Goal: Task Accomplishment & Management: Manage account settings

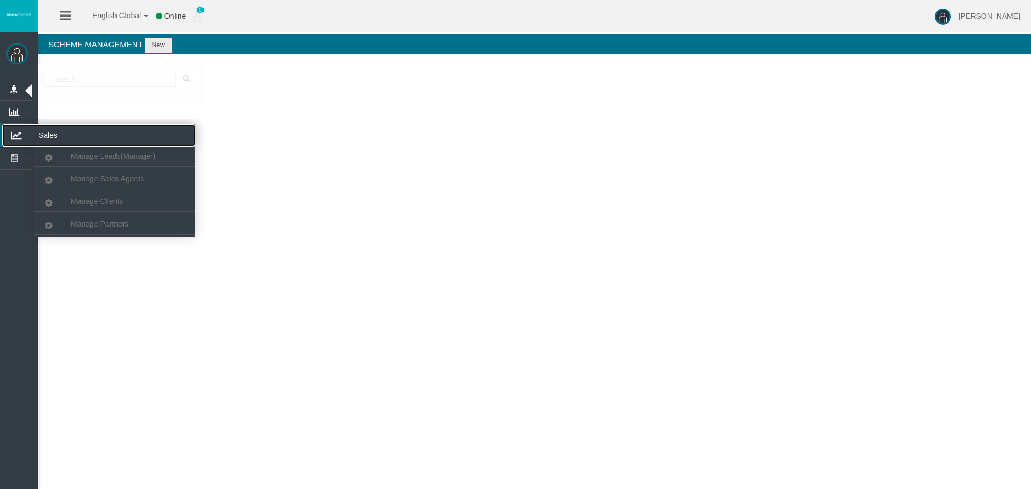
click at [17, 133] on icon at bounding box center [16, 135] width 28 height 23
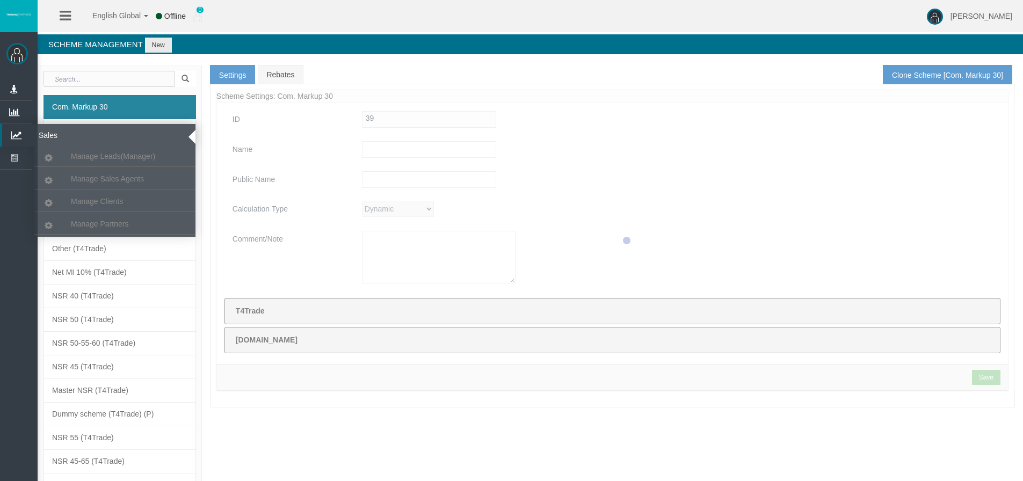
type input "Com. Markup 30"
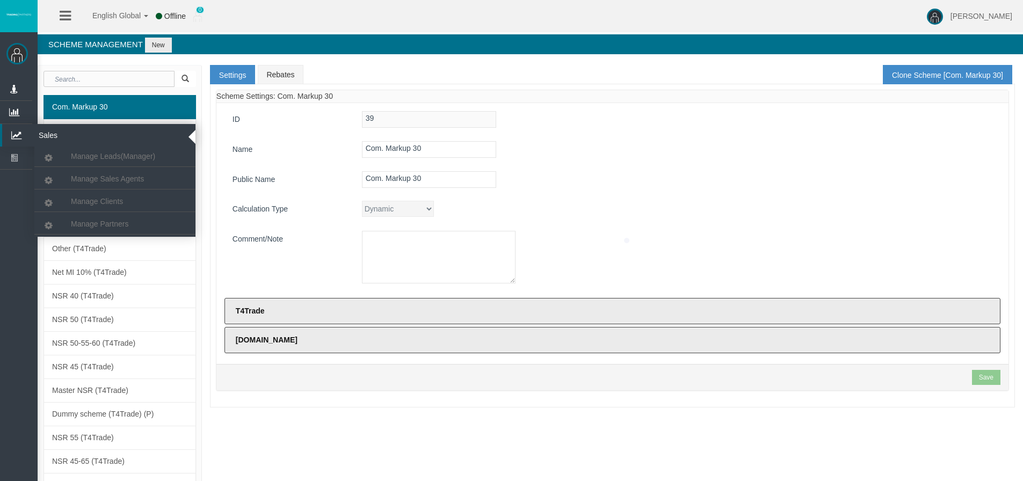
click at [15, 136] on icon at bounding box center [16, 135] width 28 height 23
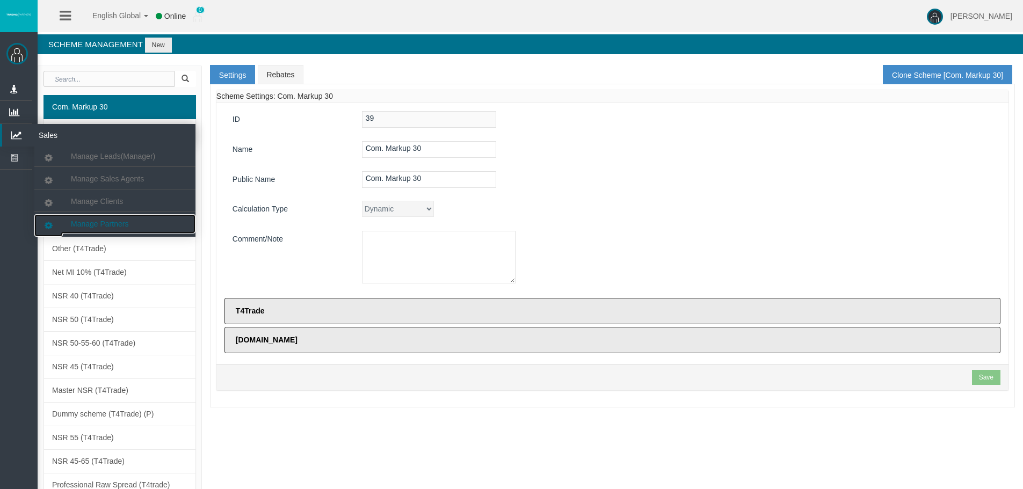
click at [110, 222] on span "Manage Partners" at bounding box center [99, 224] width 57 height 9
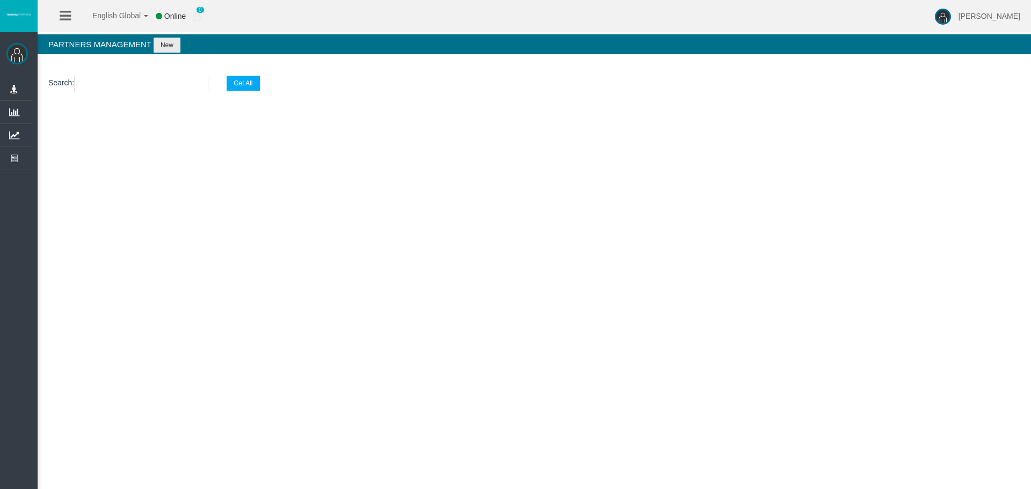
click at [104, 85] on input "text" at bounding box center [141, 84] width 134 height 17
paste input "IB5veju"
type input "IB5veju"
select select "25"
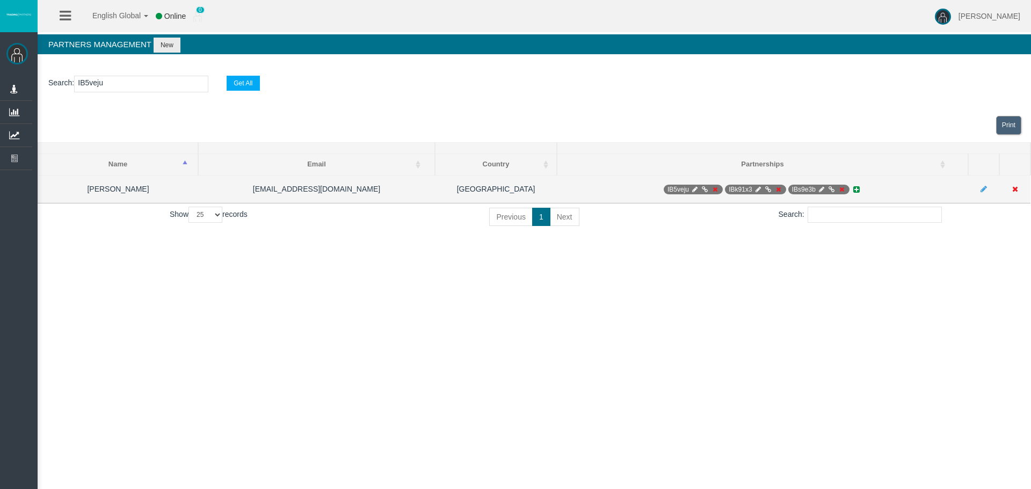
type input "IB5veju"
click at [694, 189] on icon at bounding box center [695, 189] width 8 height 6
select select "0"
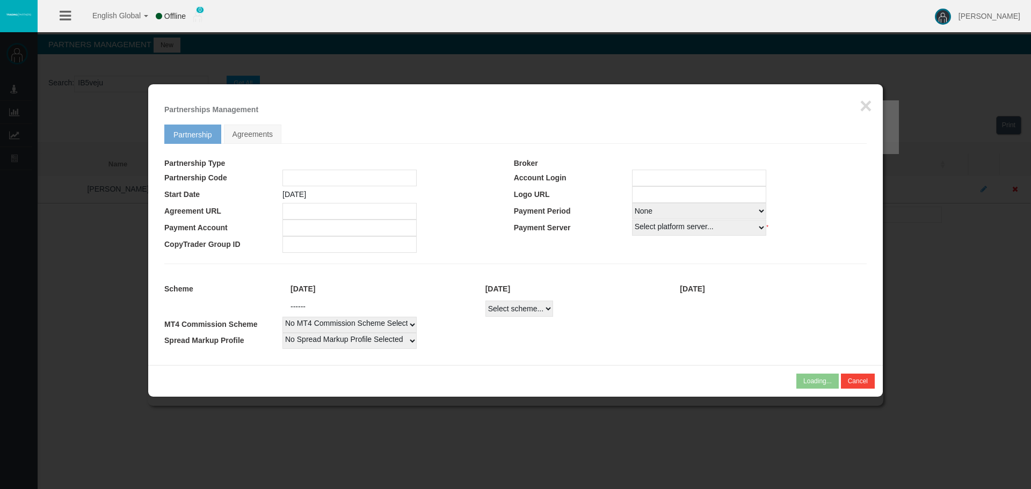
type input "IB5veju"
type input "19268495"
select select "1"
type input "19268495"
select select "1"
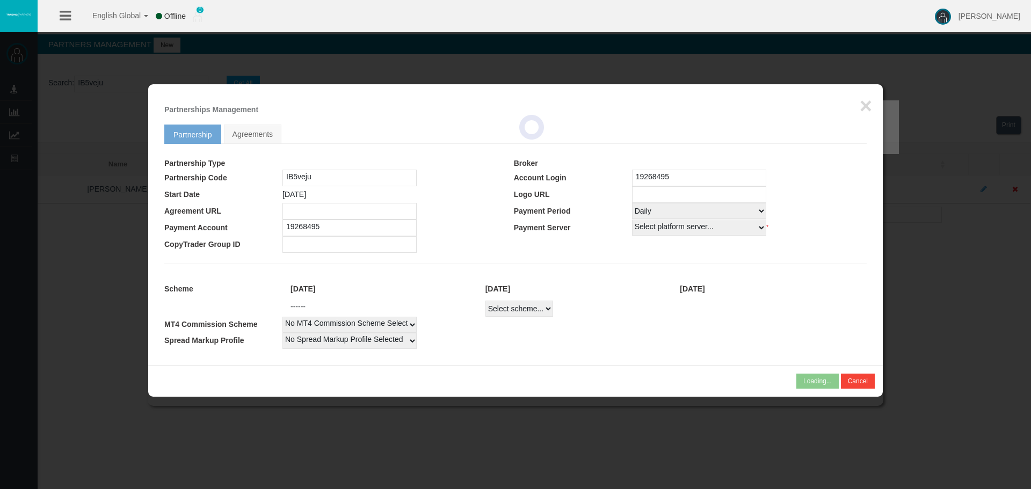
select select
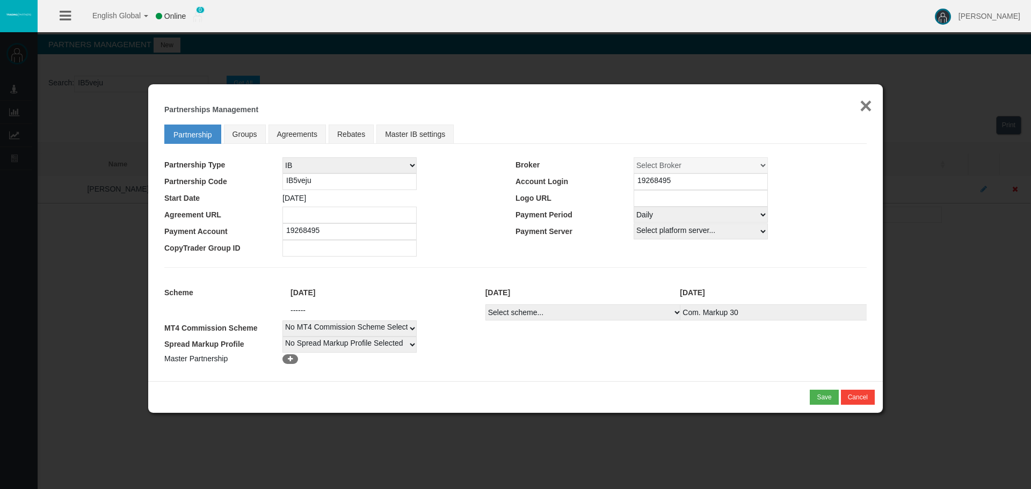
click at [868, 106] on button "×" at bounding box center [866, 105] width 12 height 21
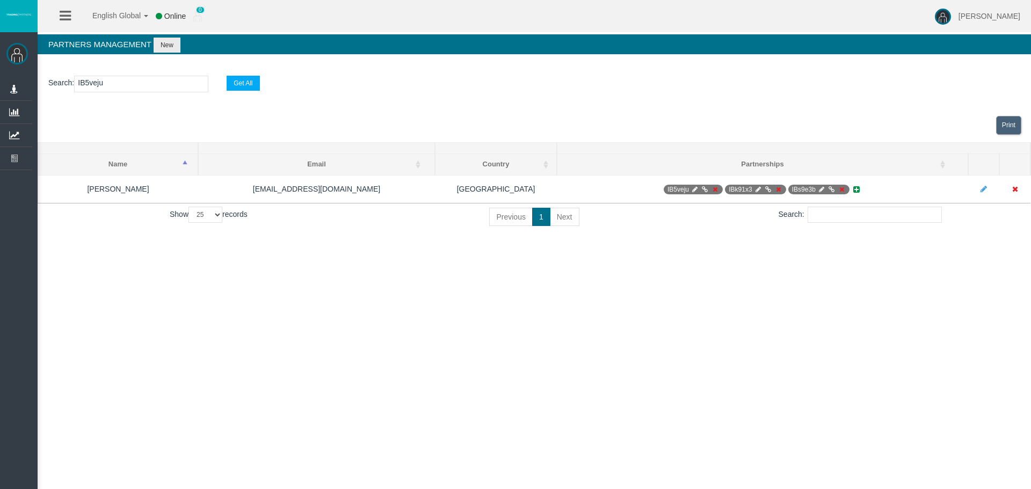
click at [95, 84] on input "IB5veju" at bounding box center [141, 84] width 134 height 17
paste input "y56rb"
type input "IBy56rb"
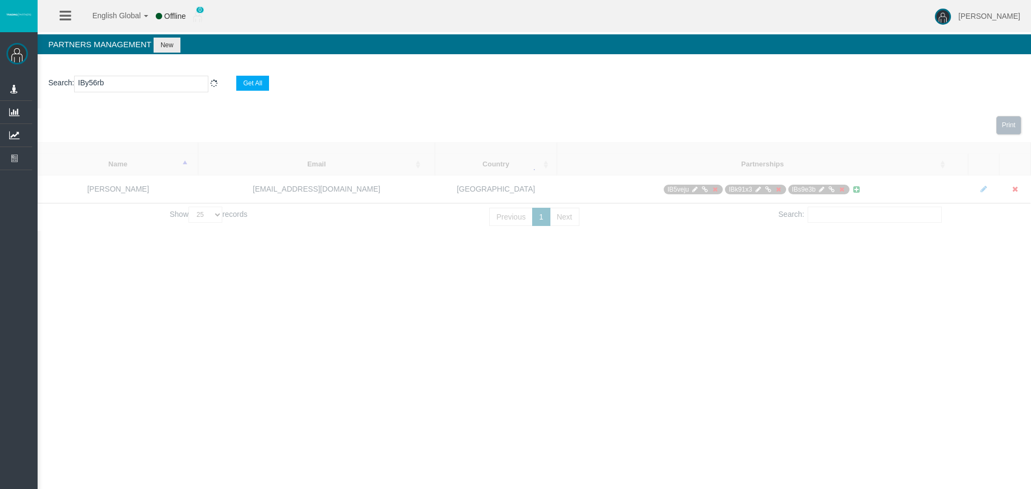
select select "25"
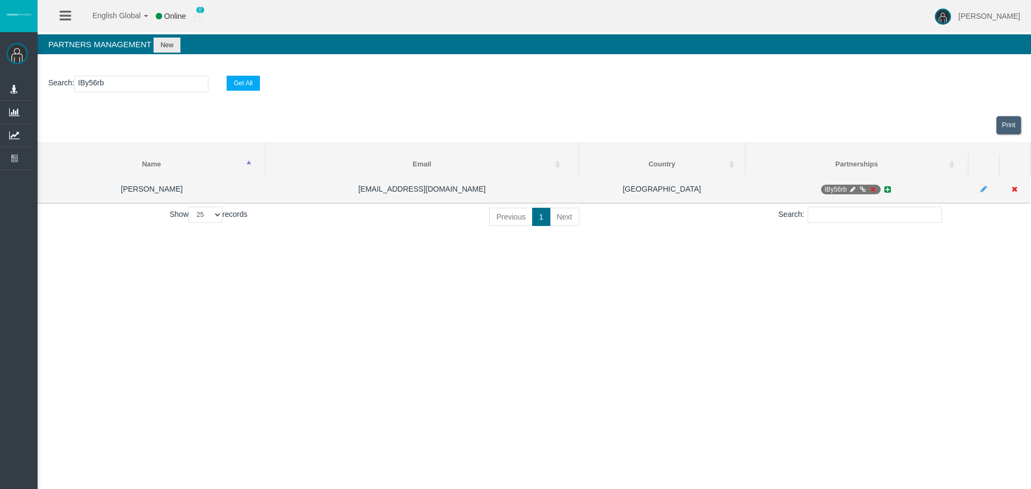
type input "IBy56rb"
click at [851, 190] on icon at bounding box center [853, 189] width 8 height 6
select select "0"
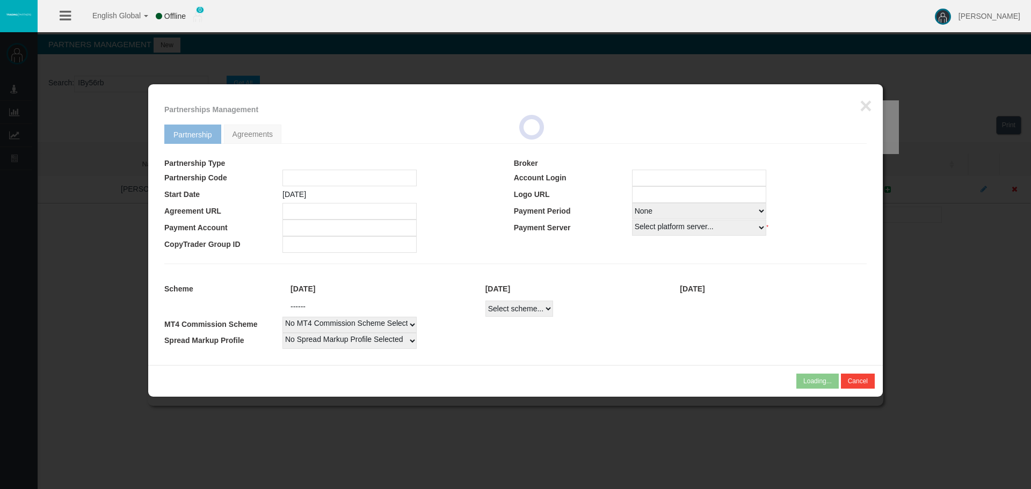
type input "IBy56rb"
type input "19268869"
select select
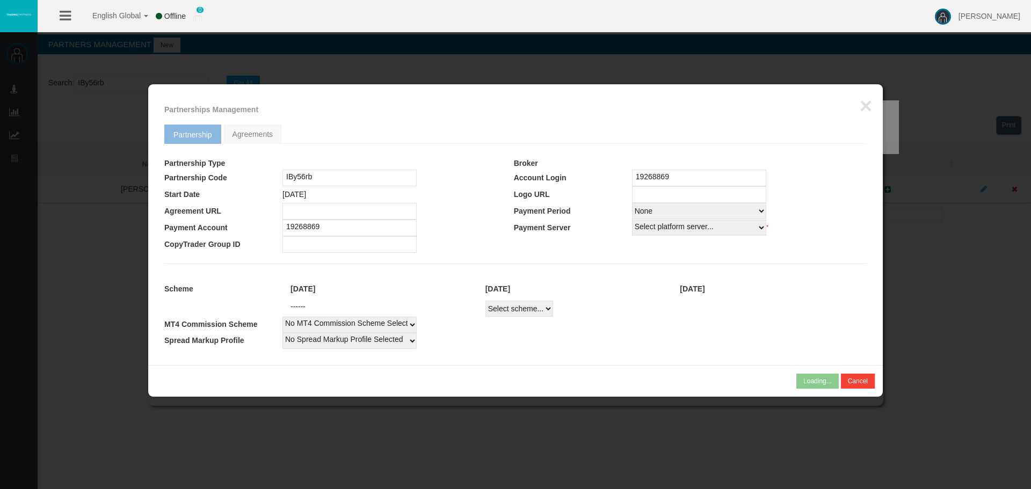
select select
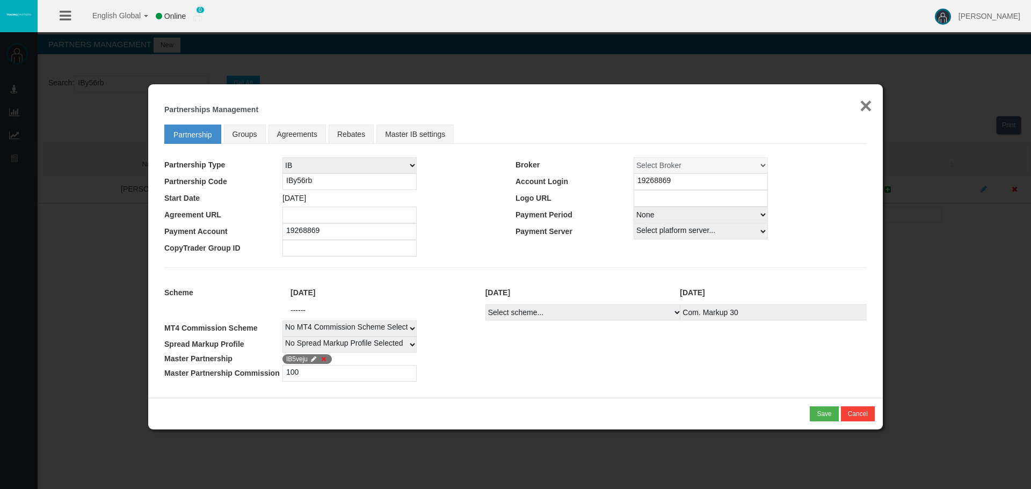
click at [863, 107] on button "×" at bounding box center [866, 105] width 12 height 21
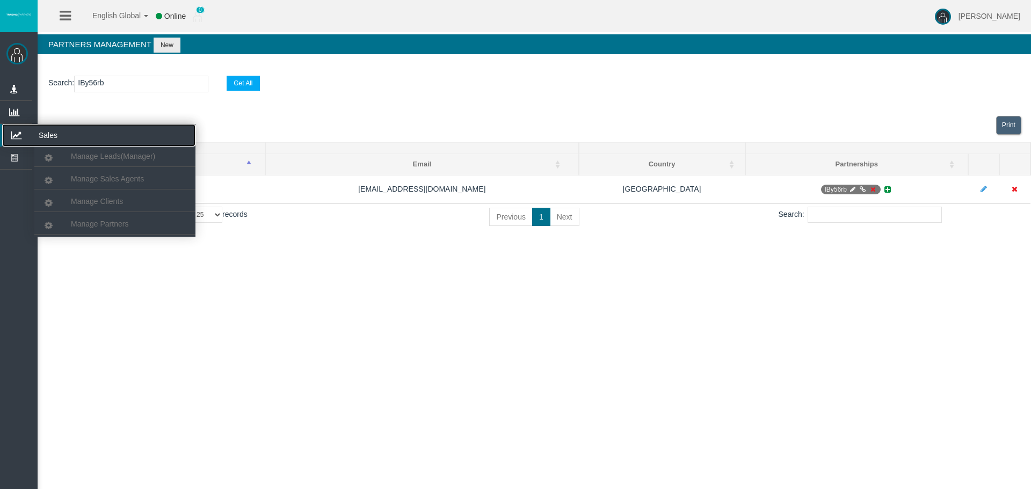
click at [18, 134] on icon at bounding box center [16, 135] width 28 height 23
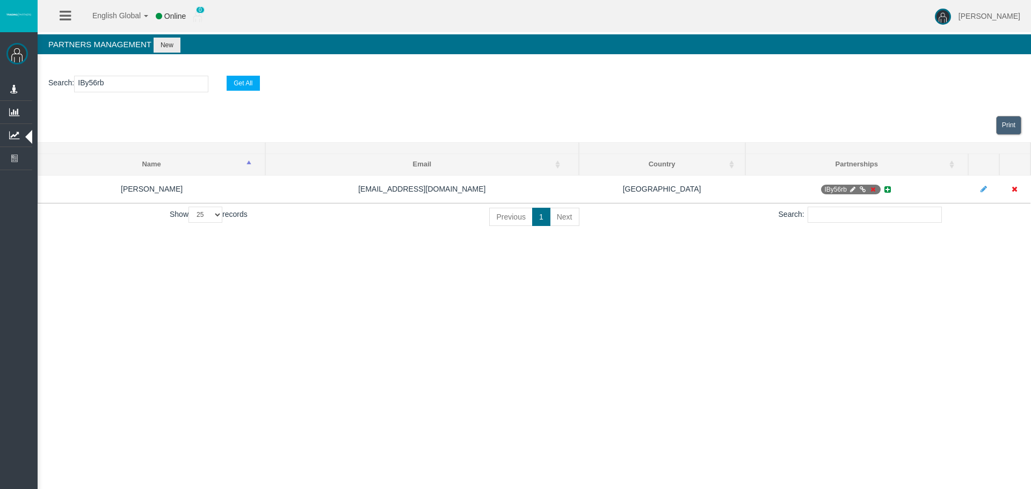
click at [80, 86] on input "IBy56rb" at bounding box center [141, 84] width 134 height 17
click at [81, 86] on input "IBy56rb" at bounding box center [141, 84] width 134 height 17
paste input "19268911"
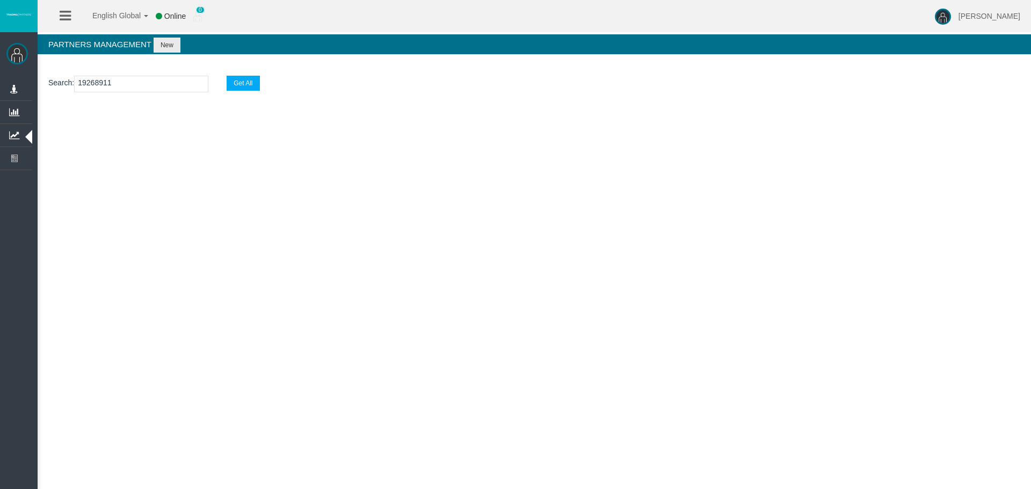
click at [95, 82] on input "19268911" at bounding box center [141, 84] width 134 height 17
paste input "IBbbaxh"
type input "IBbbaxh"
select select "25"
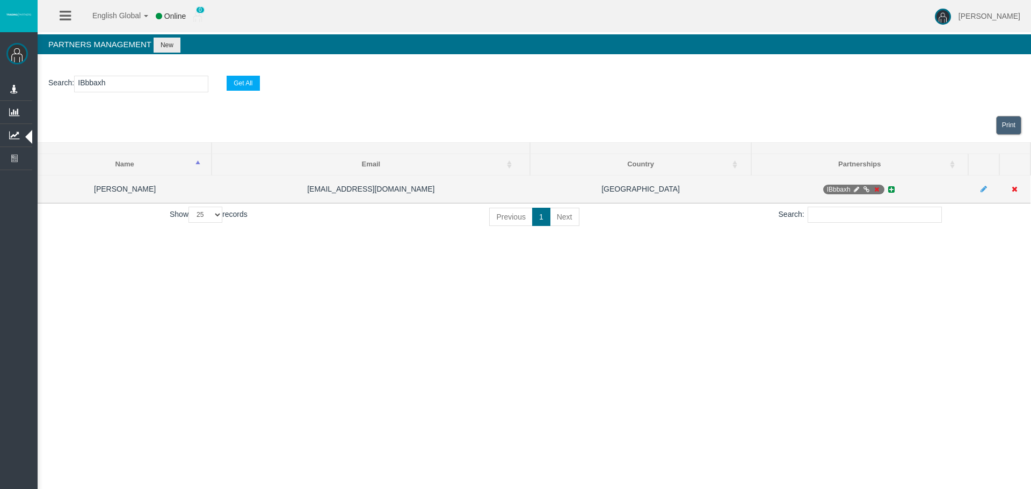
click at [873, 187] on icon at bounding box center [877, 189] width 8 height 6
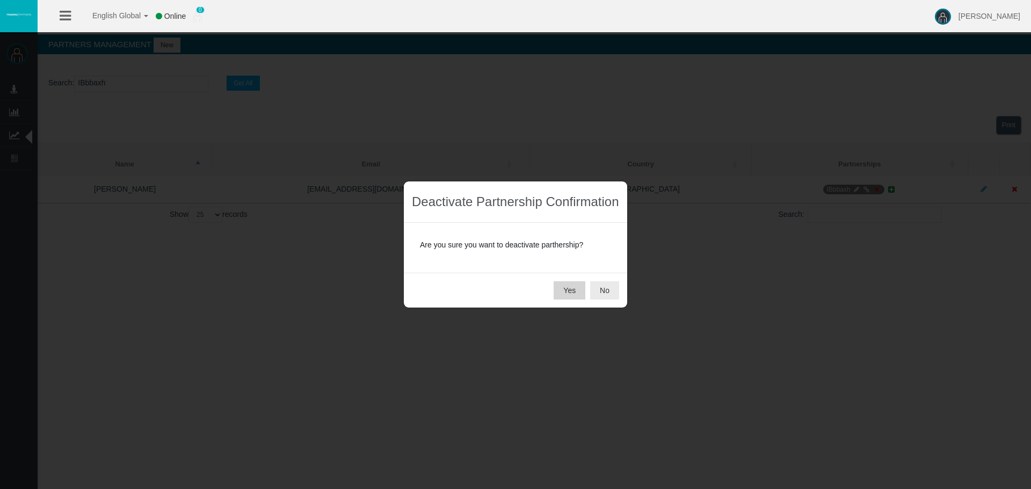
click at [565, 286] on button "Yes" at bounding box center [570, 290] width 32 height 18
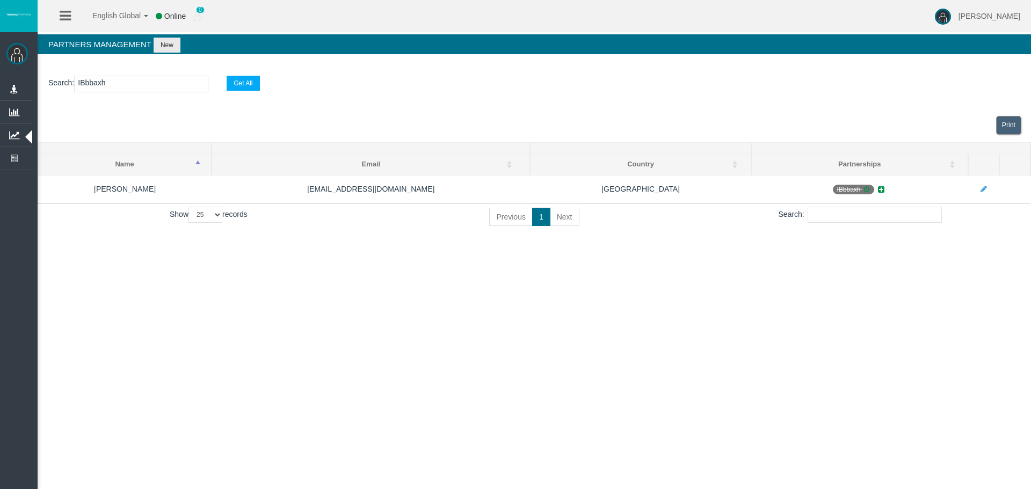
click at [106, 81] on input "IBbbaxh" at bounding box center [141, 84] width 134 height 17
paste input "2qkfy"
type input "IB2qkfy"
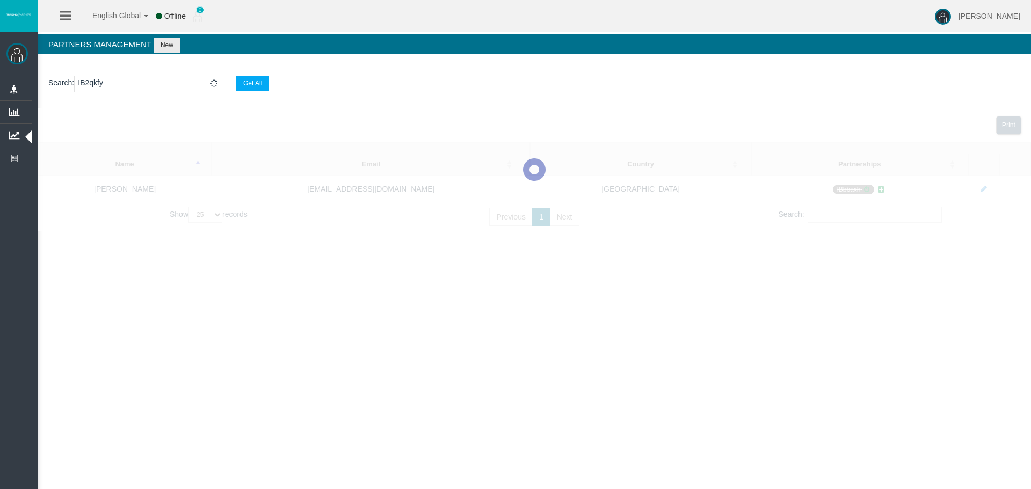
select select "25"
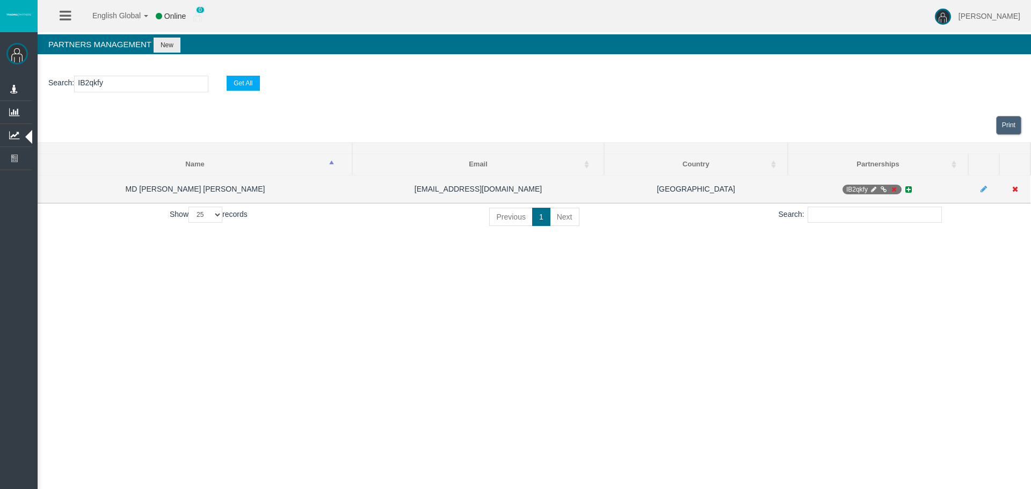
click at [894, 191] on icon at bounding box center [894, 189] width 8 height 6
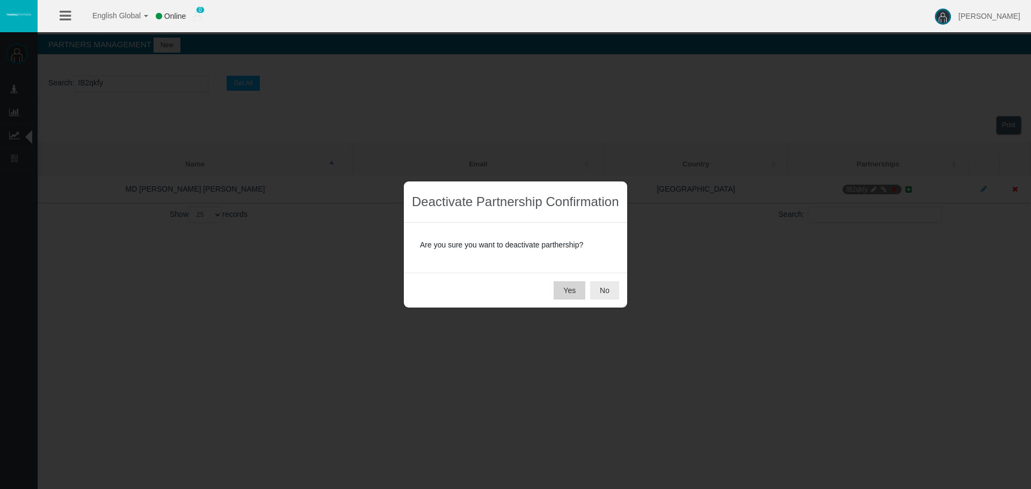
click at [573, 291] on button "Yes" at bounding box center [570, 290] width 32 height 18
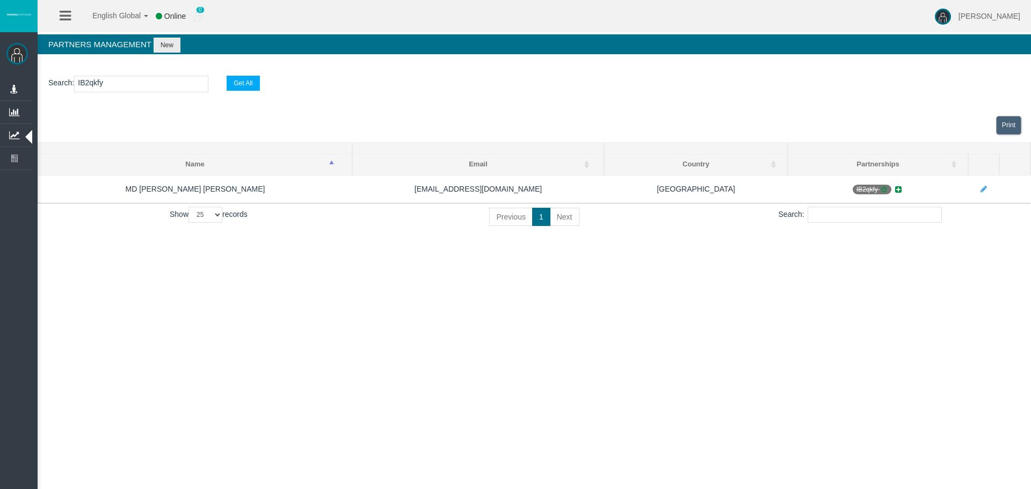
click at [97, 84] on input "IB2qkfy" at bounding box center [141, 84] width 134 height 17
paste input "ddbmg"
type input "IBddbmg"
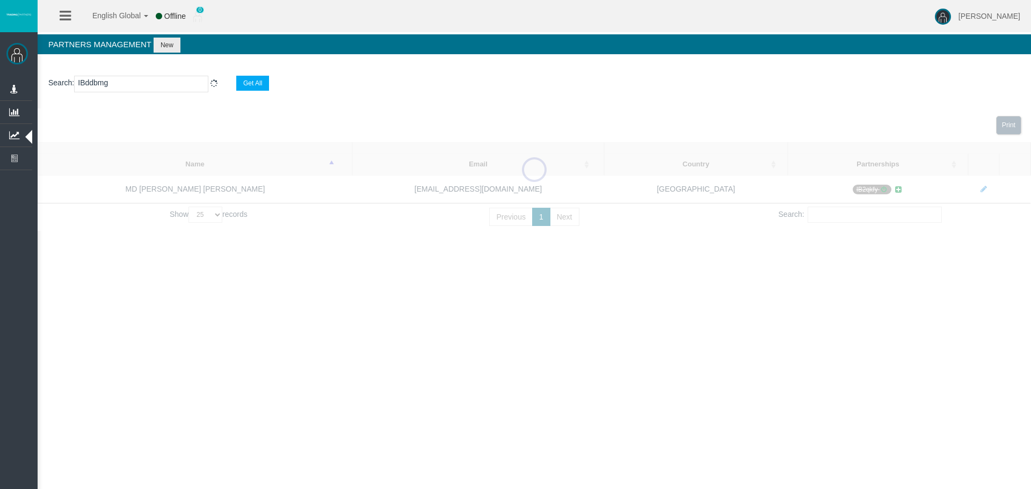
select select "25"
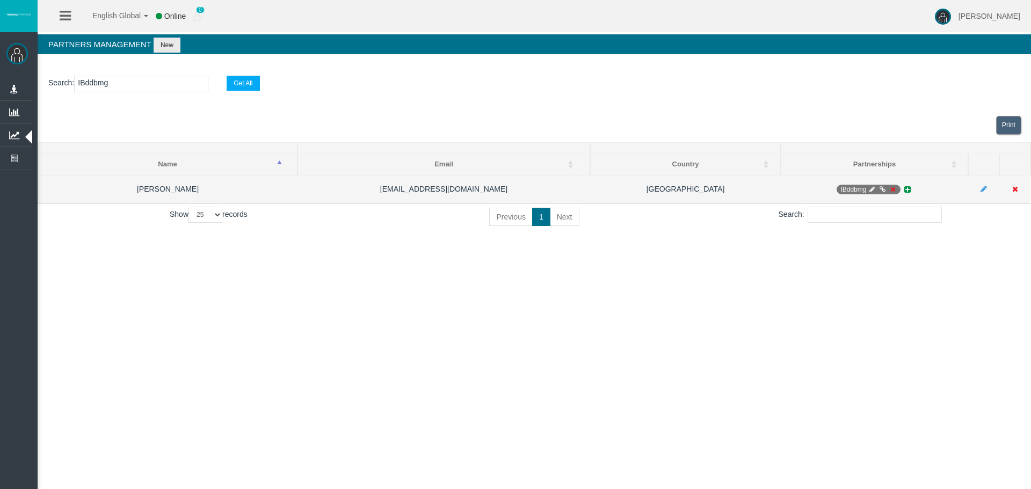
type input "IBddbmg"
click at [891, 188] on icon at bounding box center [892, 189] width 8 height 6
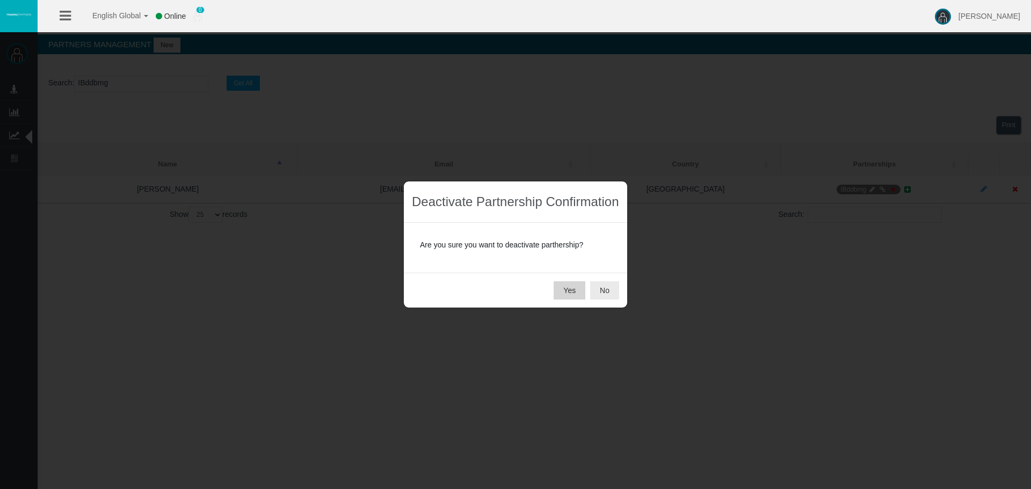
click at [573, 290] on button "Yes" at bounding box center [570, 290] width 32 height 18
